Goal: Task Accomplishment & Management: Manage account settings

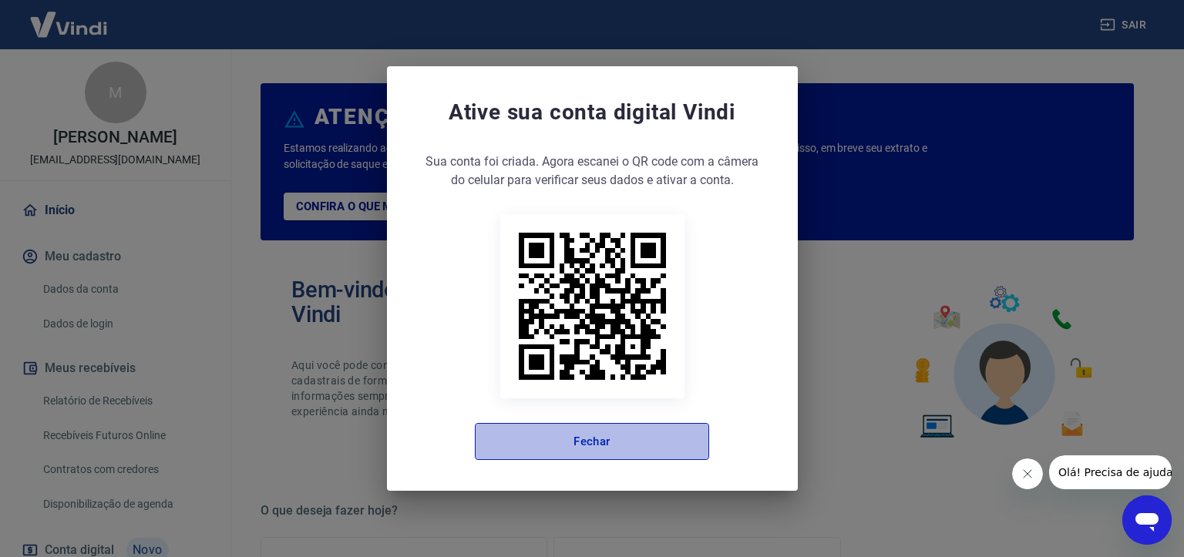
drag, startPoint x: 651, startPoint y: 449, endPoint x: 503, endPoint y: 379, distance: 163.5
click at [649, 447] on button "Fechar" at bounding box center [592, 441] width 234 height 37
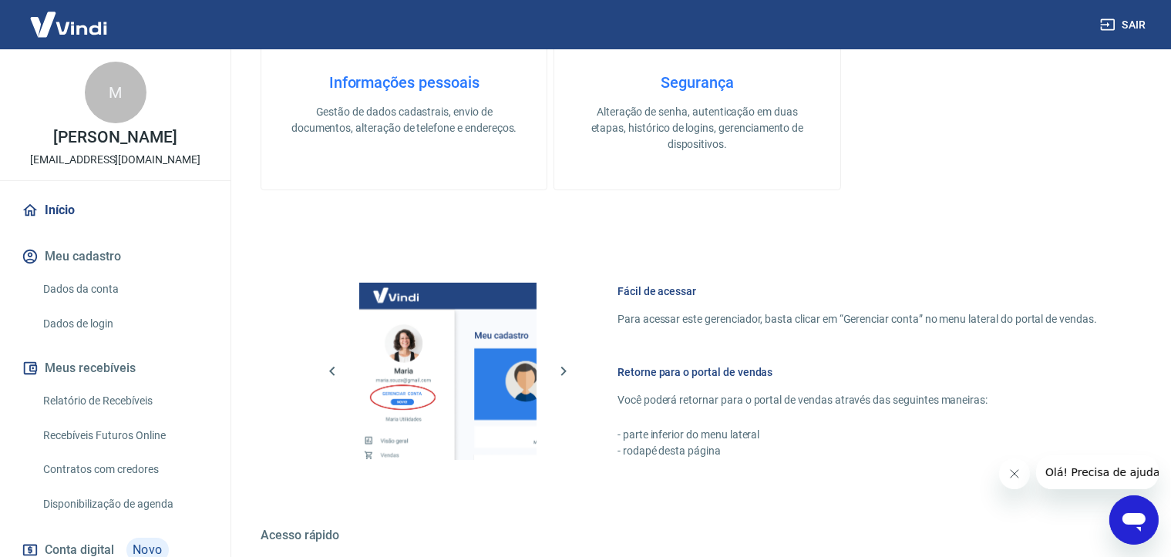
scroll to position [770, 0]
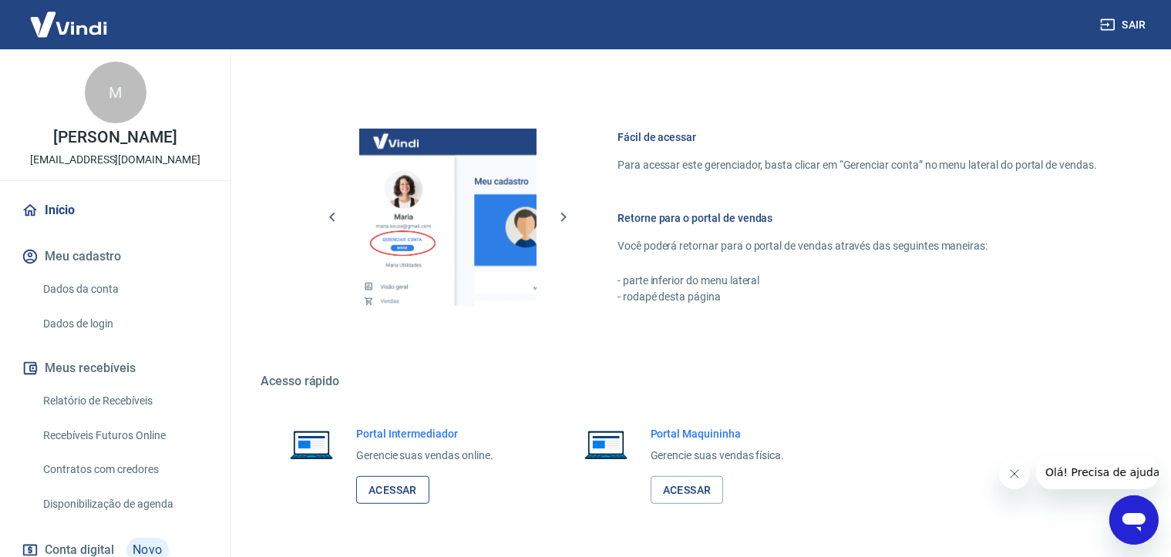
click at [395, 496] on link "Acessar" at bounding box center [392, 490] width 73 height 29
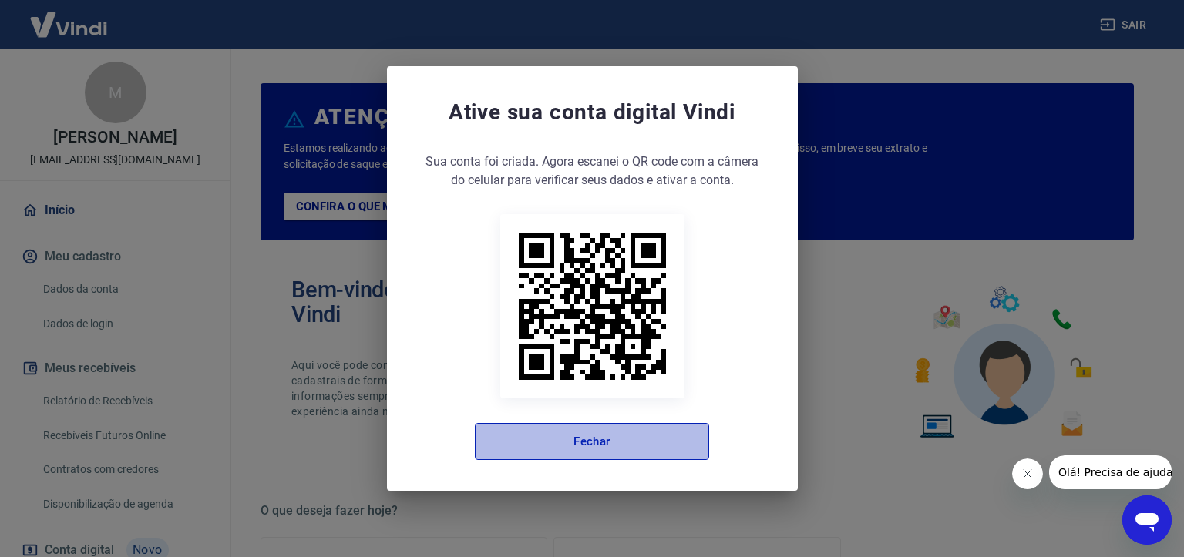
drag, startPoint x: 555, startPoint y: 435, endPoint x: 521, endPoint y: 415, distance: 39.4
click at [555, 436] on button "Fechar" at bounding box center [592, 441] width 234 height 37
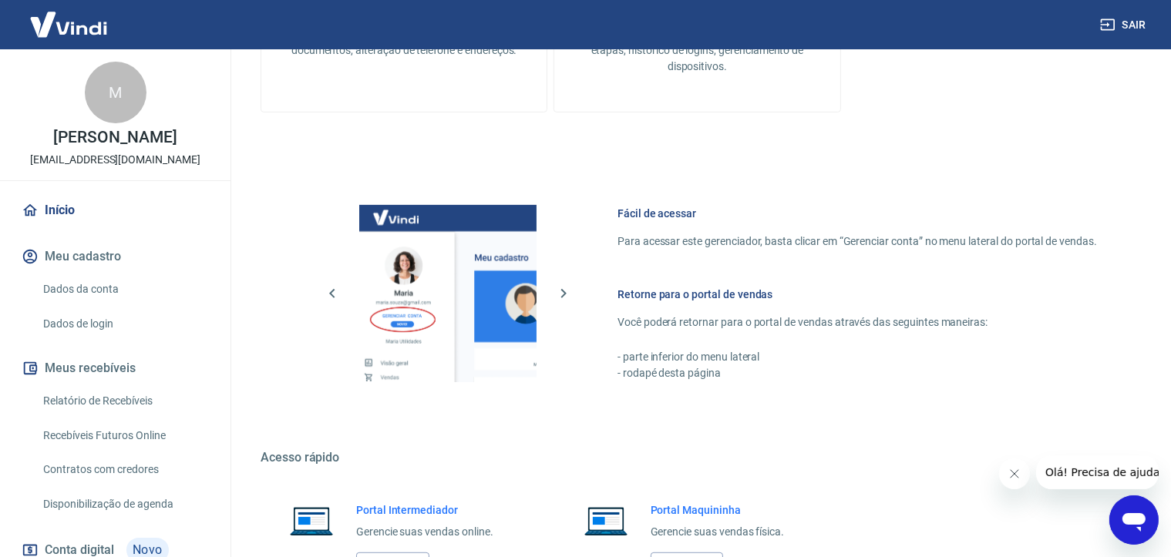
scroll to position [819, 0]
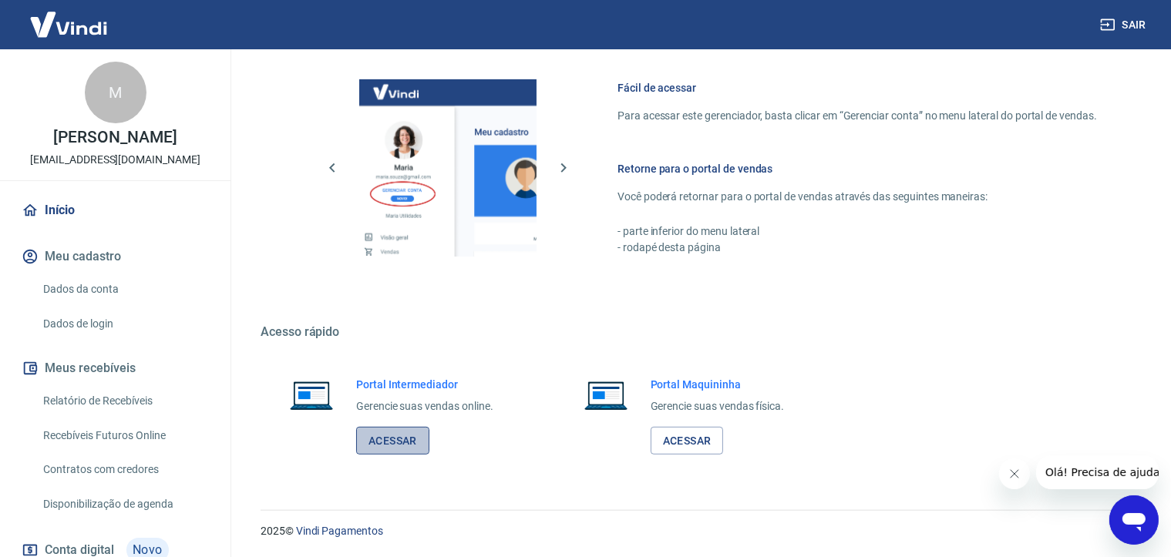
click at [413, 435] on link "Acessar" at bounding box center [392, 441] width 73 height 29
